Goal: Obtain resource: Obtain resource

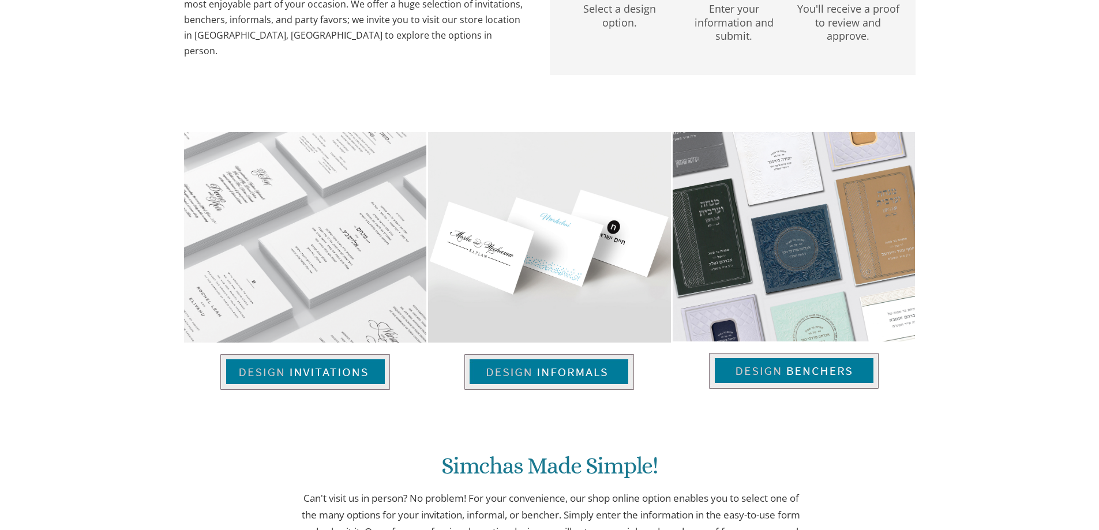
scroll to position [346, 0]
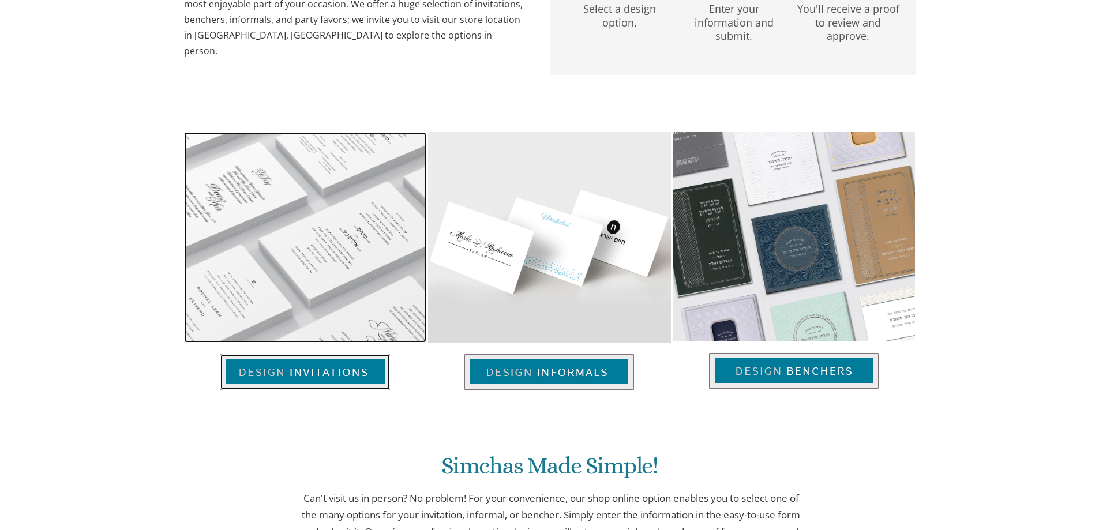
click at [292, 378] on img at bounding box center [305, 372] width 170 height 36
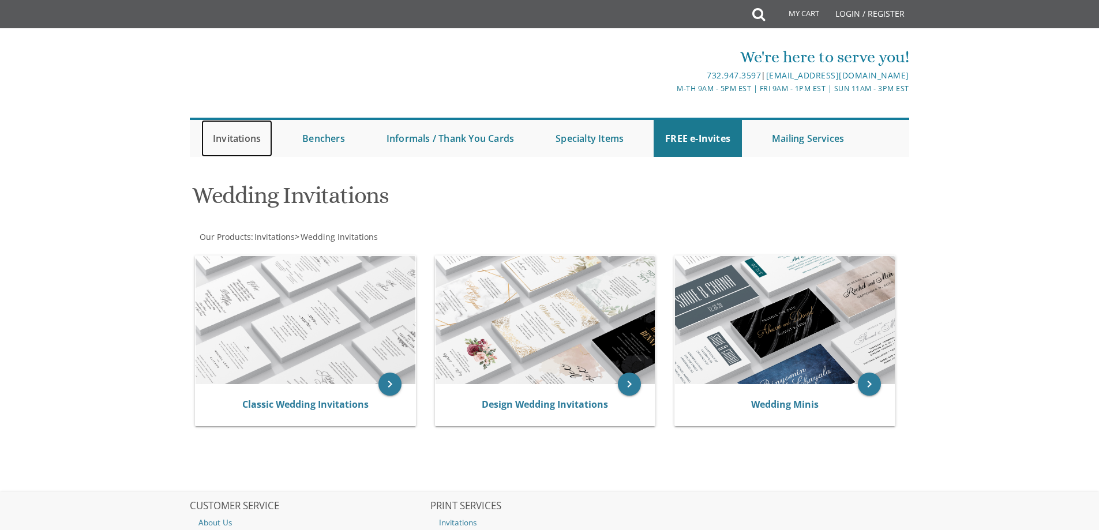
click at [232, 136] on link "Invitations" at bounding box center [236, 138] width 71 height 37
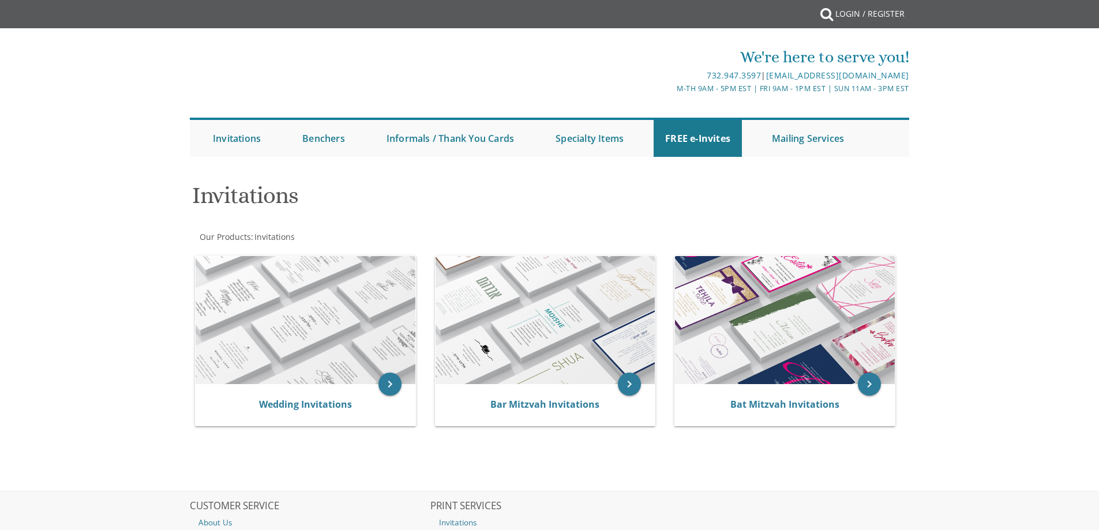
click at [276, 321] on div "keyboard_arrow_right Wedding Invitations" at bounding box center [310, 343] width 240 height 194
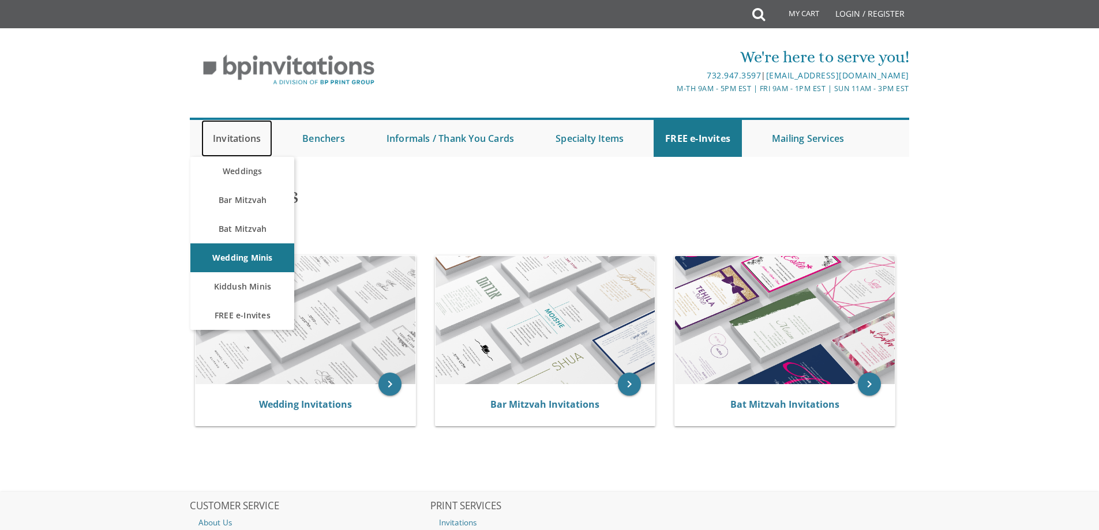
click at [230, 137] on link "Invitations" at bounding box center [236, 138] width 71 height 37
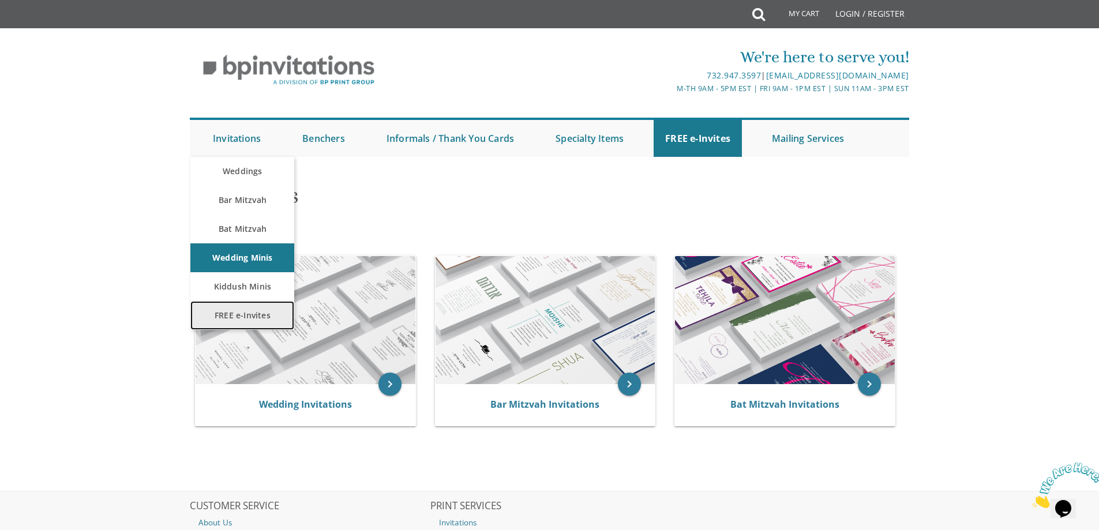
click at [244, 308] on link "FREE e-Invites" at bounding box center [242, 315] width 104 height 29
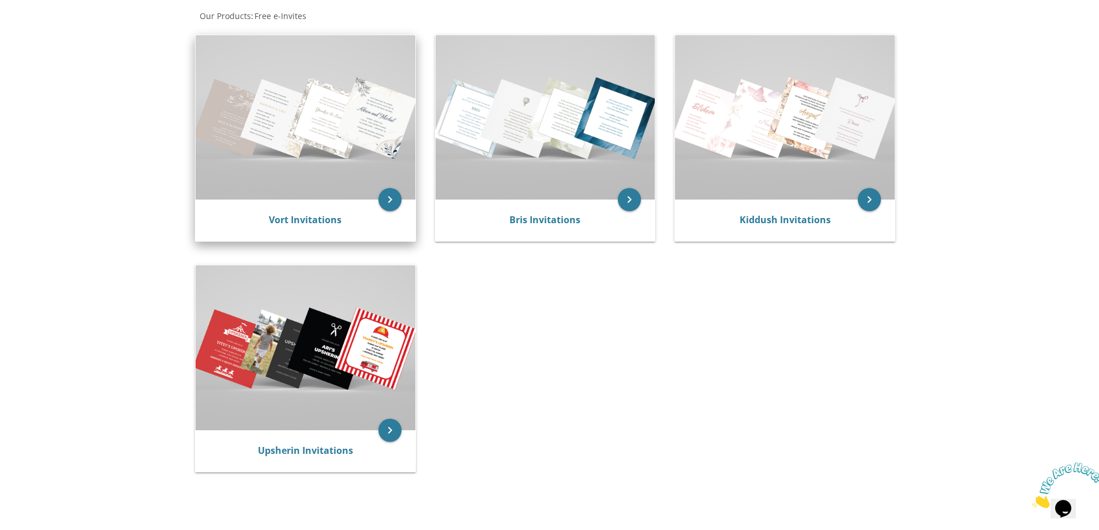
scroll to position [231, 0]
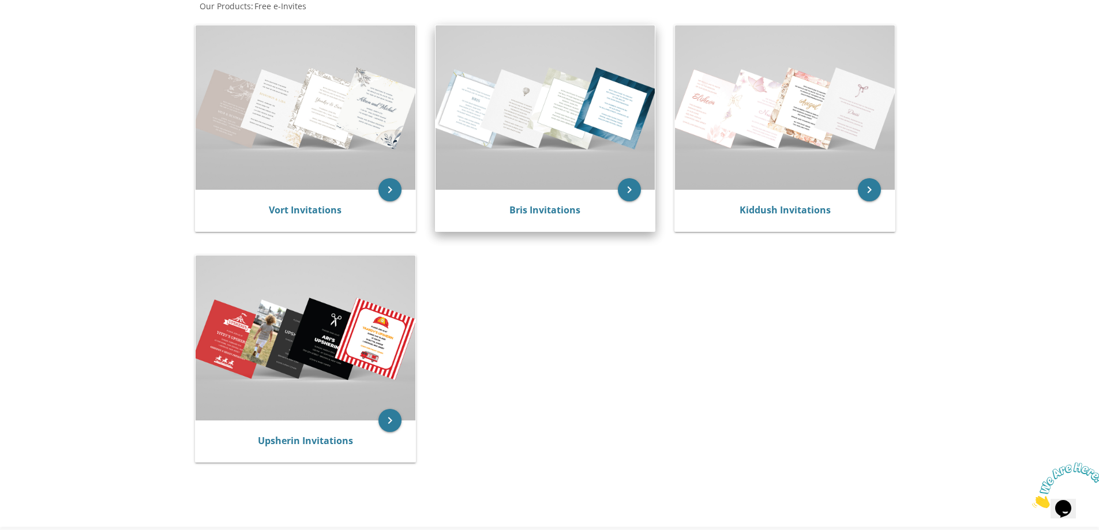
click at [491, 168] on img at bounding box center [546, 107] width 220 height 164
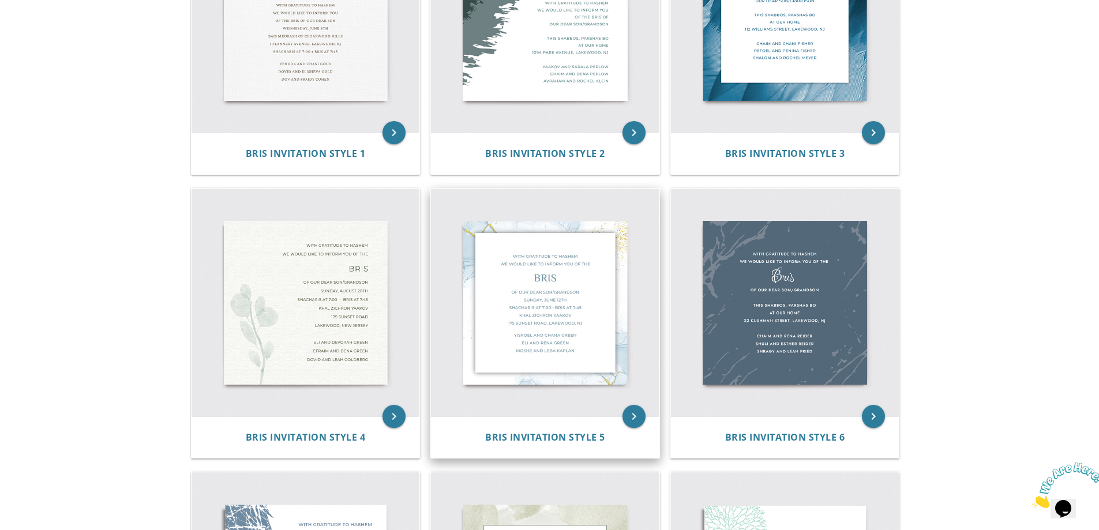
click at [531, 322] on img at bounding box center [545, 303] width 228 height 228
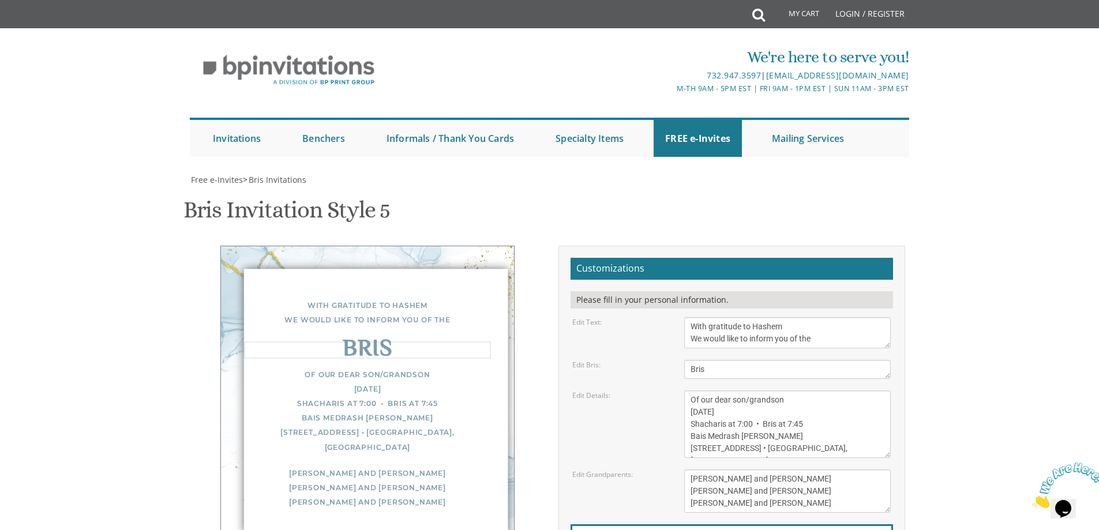
drag, startPoint x: 739, startPoint y: 193, endPoint x: 660, endPoint y: 183, distance: 79.7
click at [660, 258] on form "Customizations Please fill in your personal information. Edit Text: With gratit…" at bounding box center [732, 436] width 322 height 357
type textarea "Vacht Nacht"
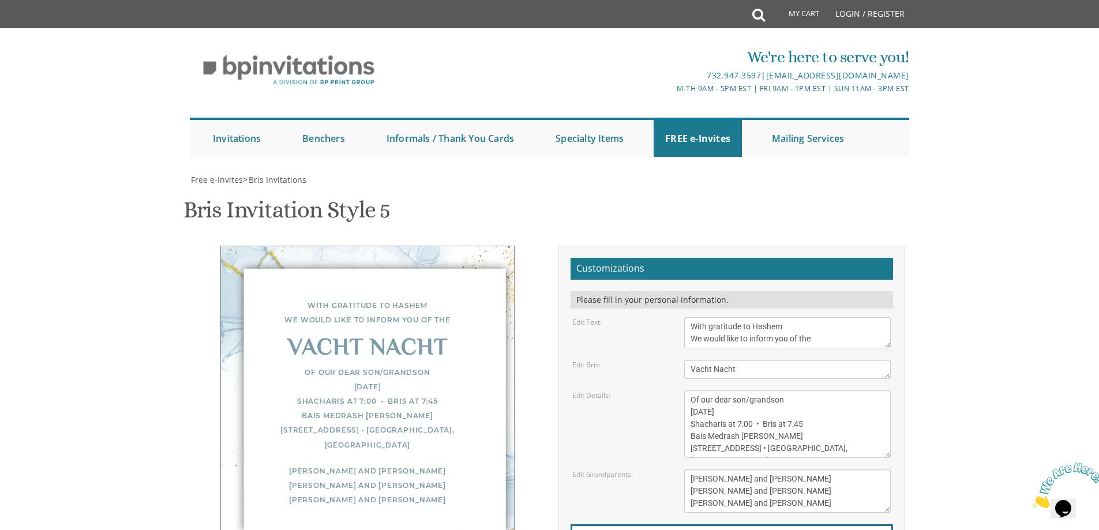
scroll to position [0, 0]
